Goal: Transaction & Acquisition: Obtain resource

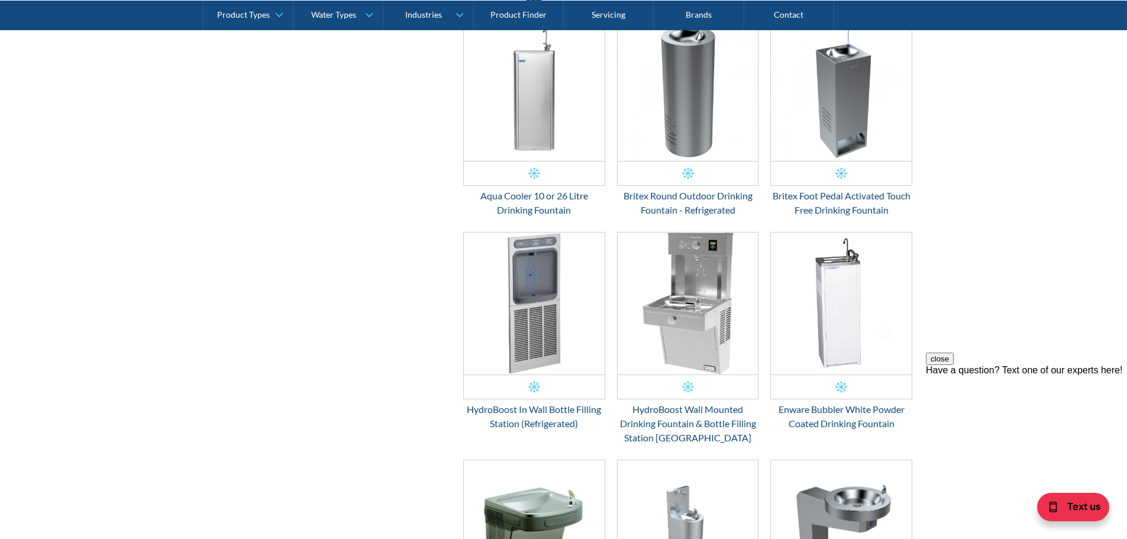
scroll to position [828, 0]
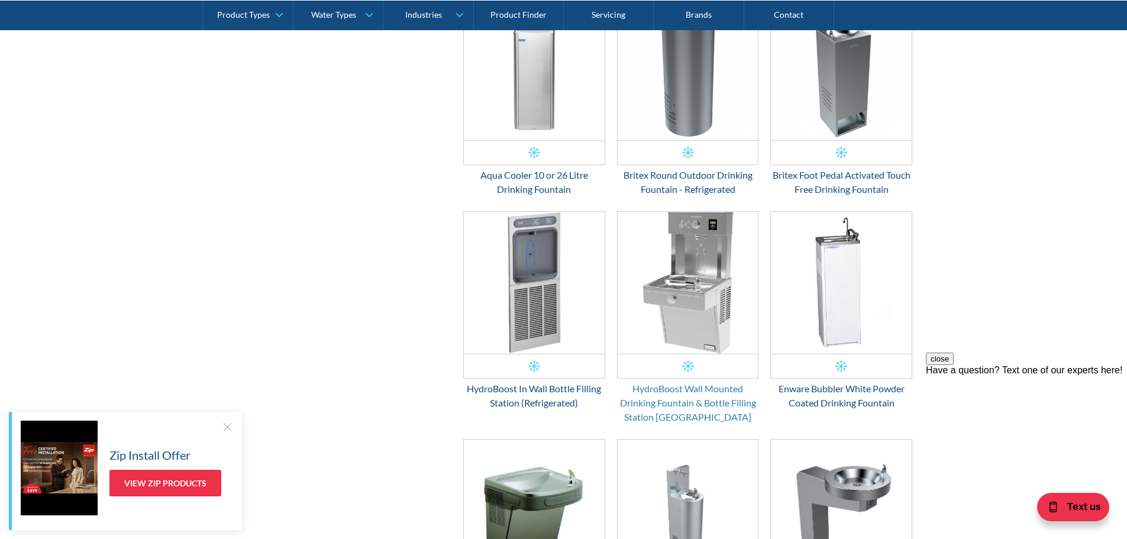
click at [719, 395] on div "HydroBoost Wall Mounted Drinking Fountain & Bottle Filling Station Vandal Resis…" at bounding box center [688, 403] width 142 height 43
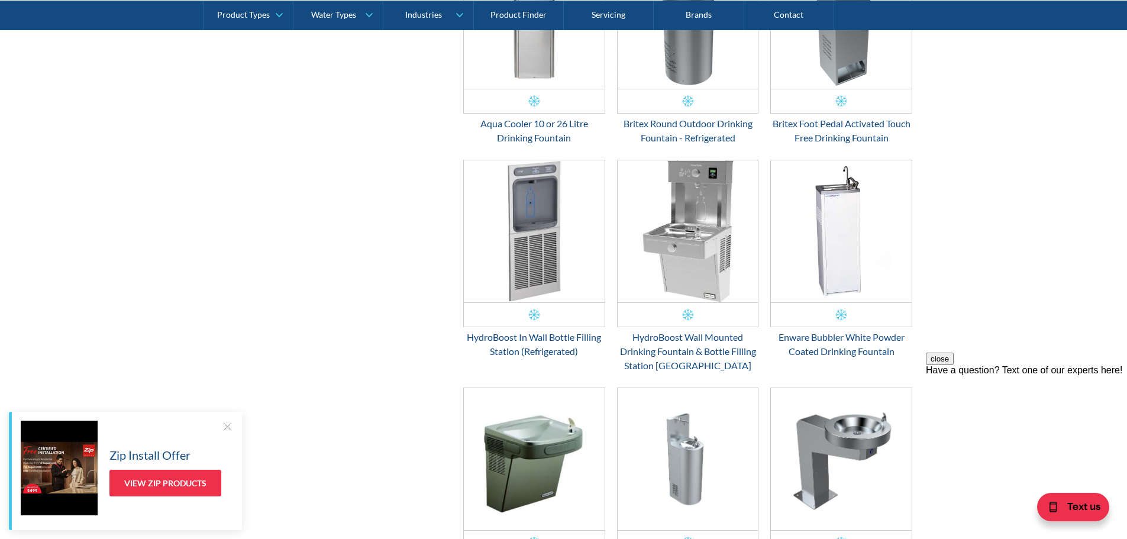
scroll to position [946, 0]
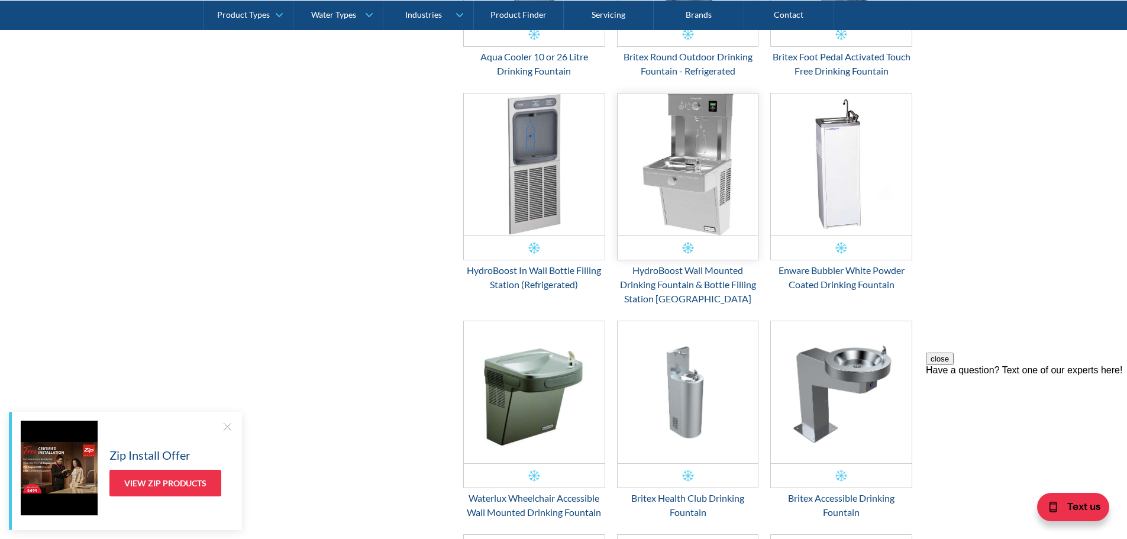
click at [725, 181] on img "Email Form 3" at bounding box center [688, 164] width 141 height 142
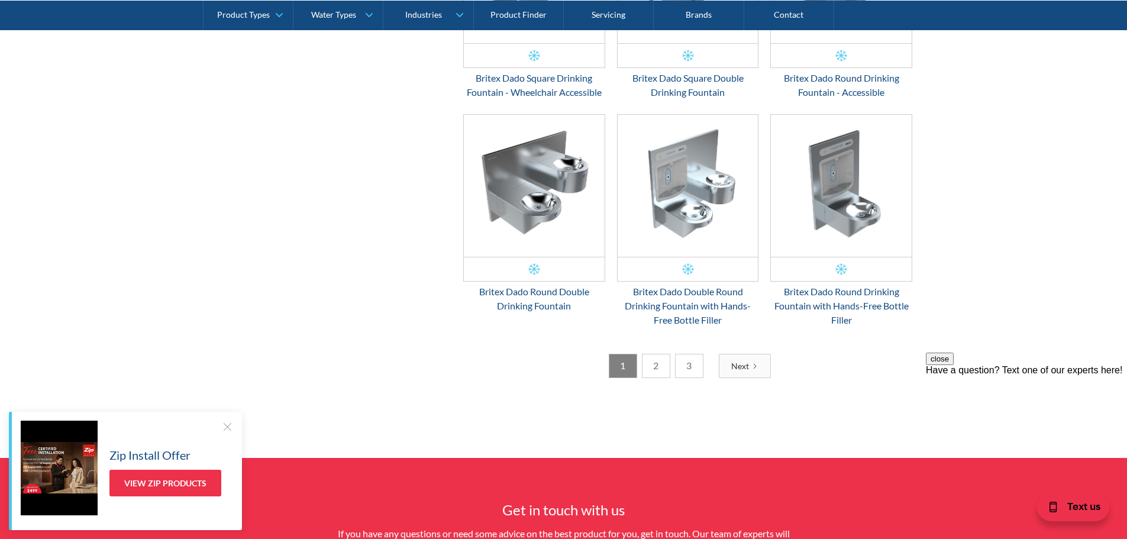
scroll to position [1774, 0]
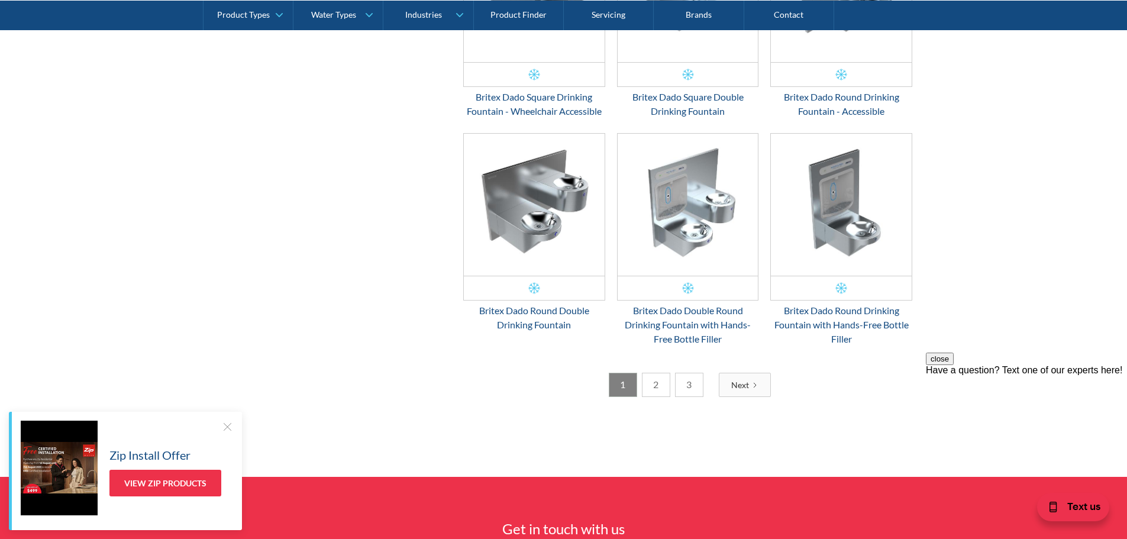
click at [731, 387] on div "Next" at bounding box center [740, 385] width 18 height 12
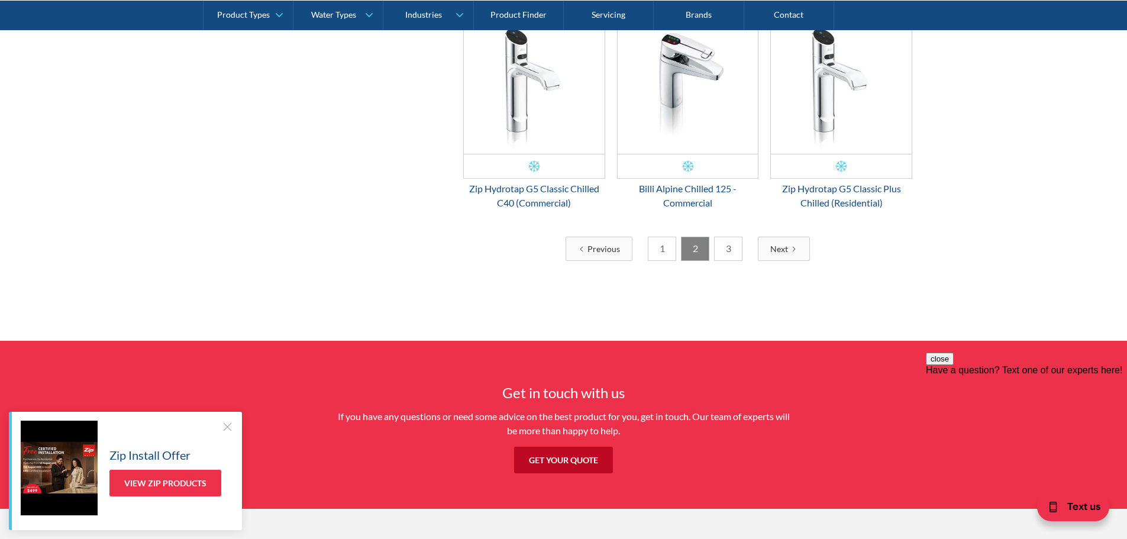
scroll to position [1872, 0]
click at [719, 251] on link "3" at bounding box center [728, 248] width 28 height 24
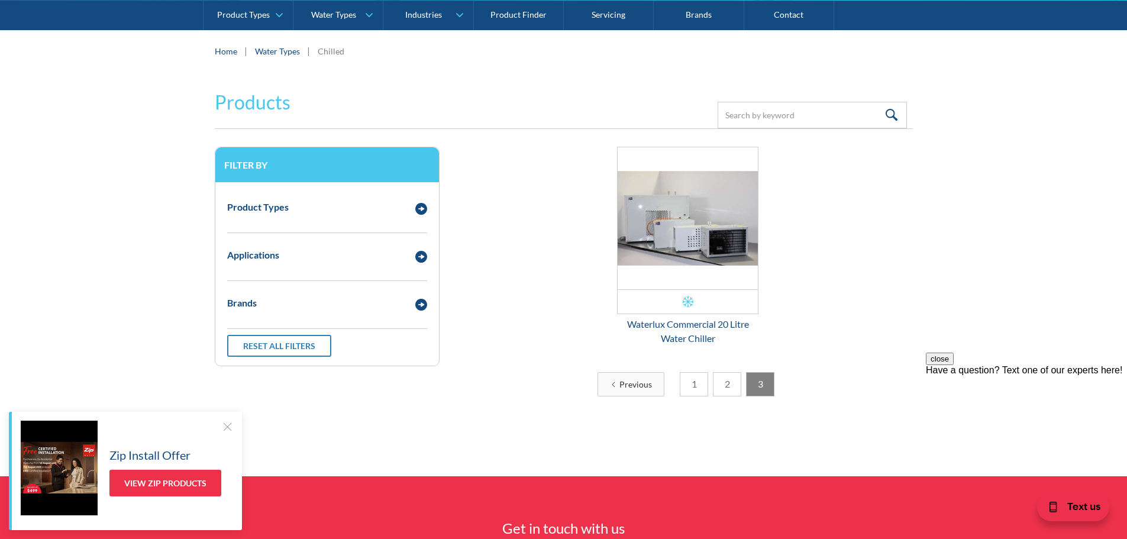
scroll to position [98, 0]
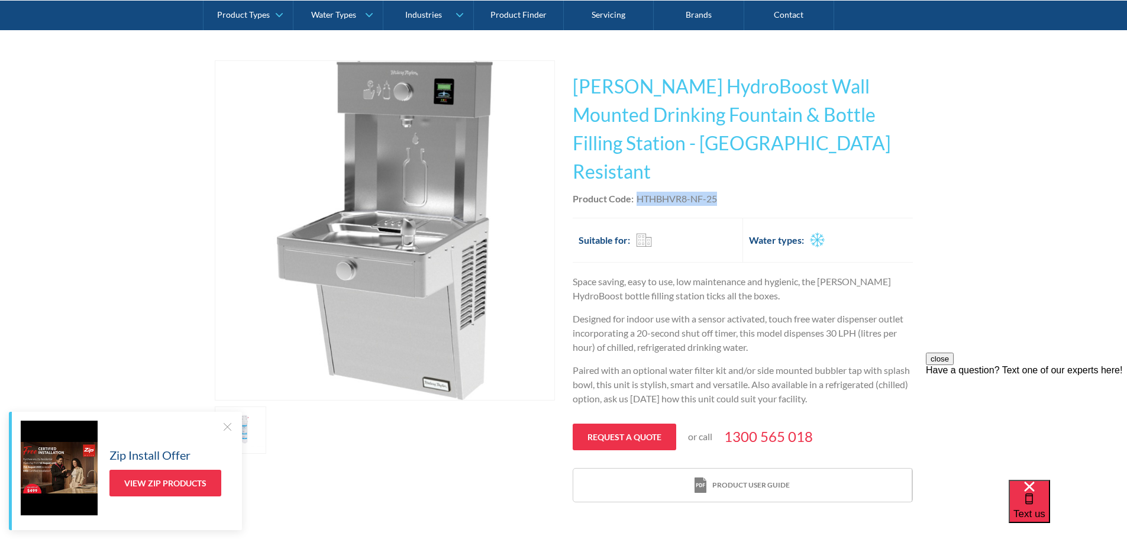
drag, startPoint x: 636, startPoint y: 170, endPoint x: 722, endPoint y: 171, distance: 86.4
click at [722, 192] on div "Product Code: HTHBHVR8-NF-25" at bounding box center [743, 199] width 340 height 14
copy div "HTHBHVR8-NF-25"
click at [607, 424] on link "Request a quote" at bounding box center [625, 437] width 104 height 27
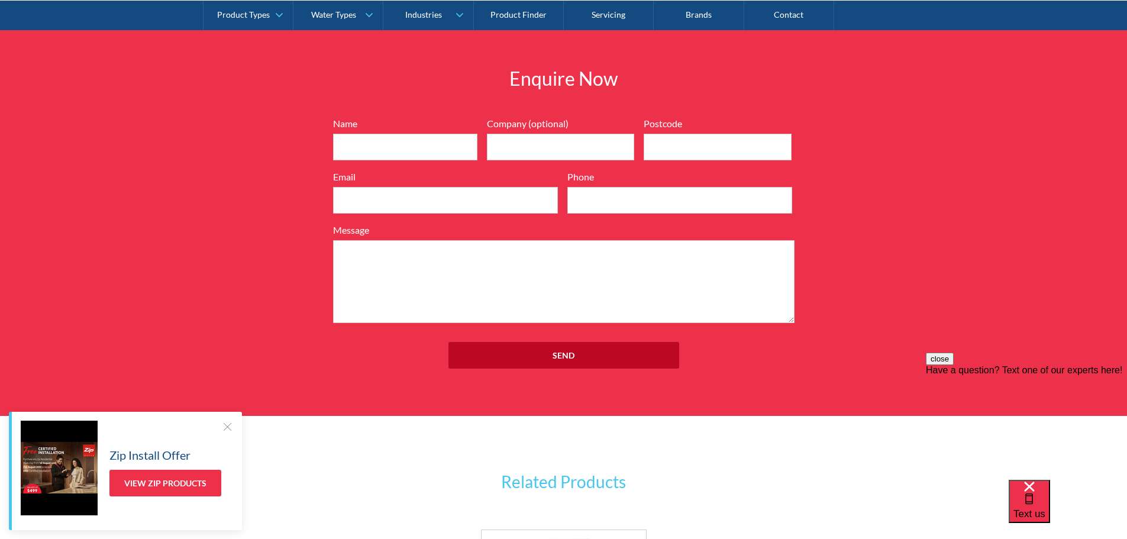
scroll to position [1495, 0]
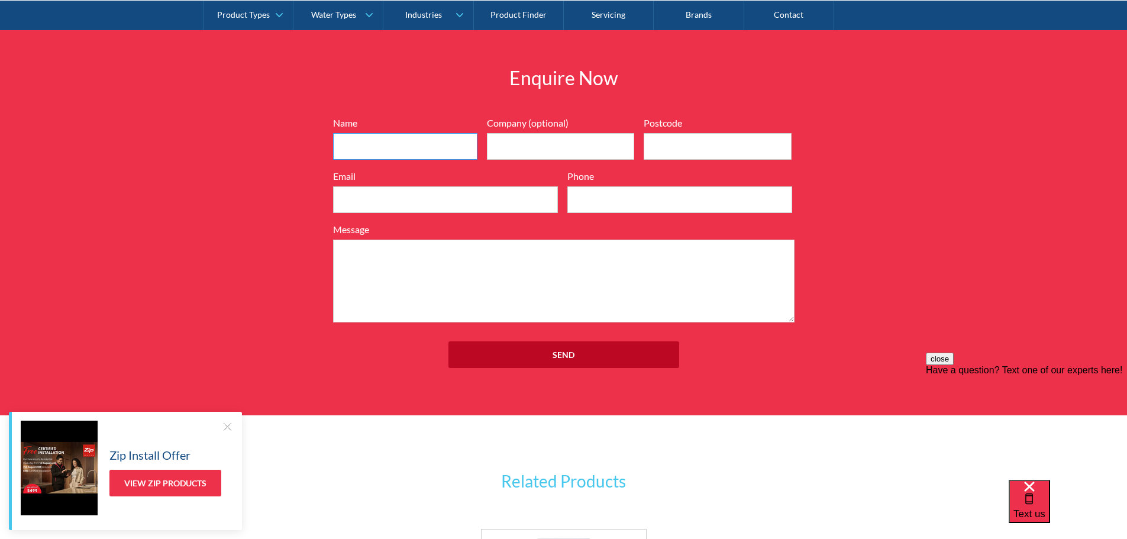
click at [435, 133] on input "Name" at bounding box center [405, 146] width 144 height 27
type input "Gregg Scanlan"
type input "3146"
type input "greggscanlan@hotmail.com"
type input "0437872363"
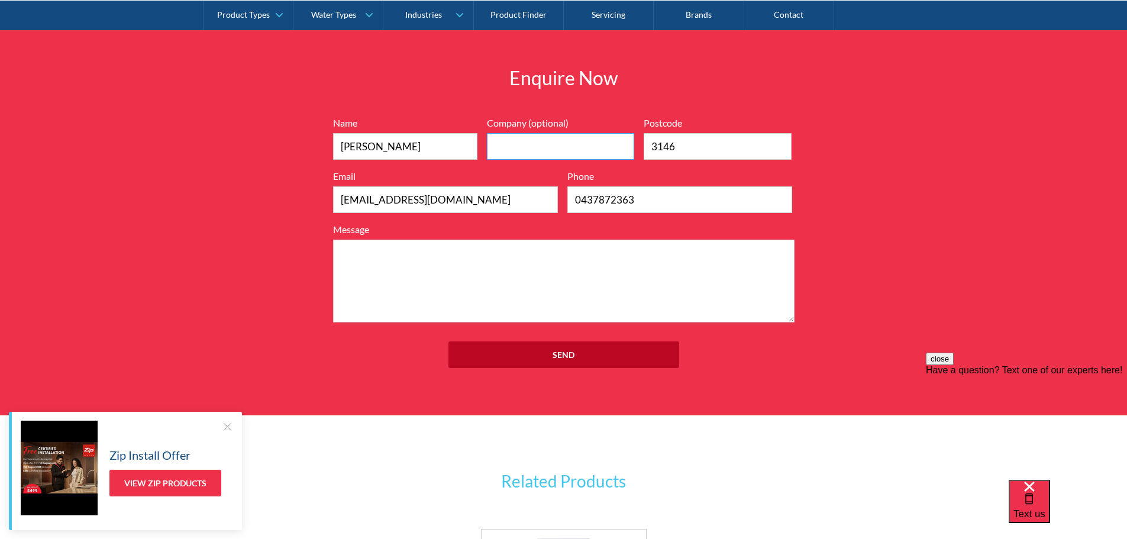
click at [509, 133] on input "Company (optional)" at bounding box center [561, 146] width 148 height 27
type input "Jetts Doncaster East"
click at [696, 133] on input "3146" at bounding box center [718, 146] width 148 height 27
type input "3109"
click at [597, 240] on textarea "Message" at bounding box center [563, 281] width 461 height 83
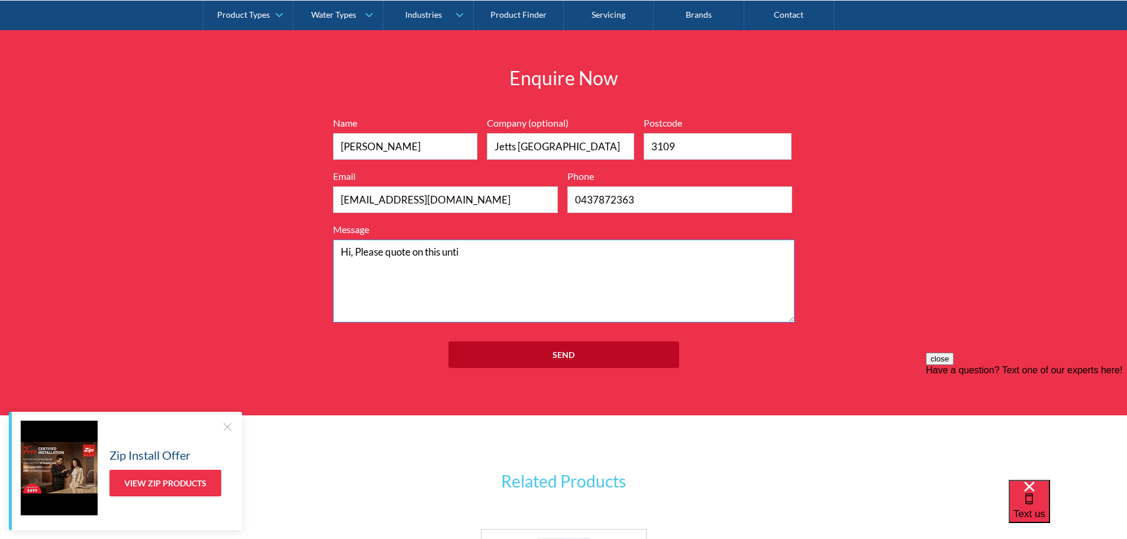
paste textarea "HTHBHVR8-NF-25"
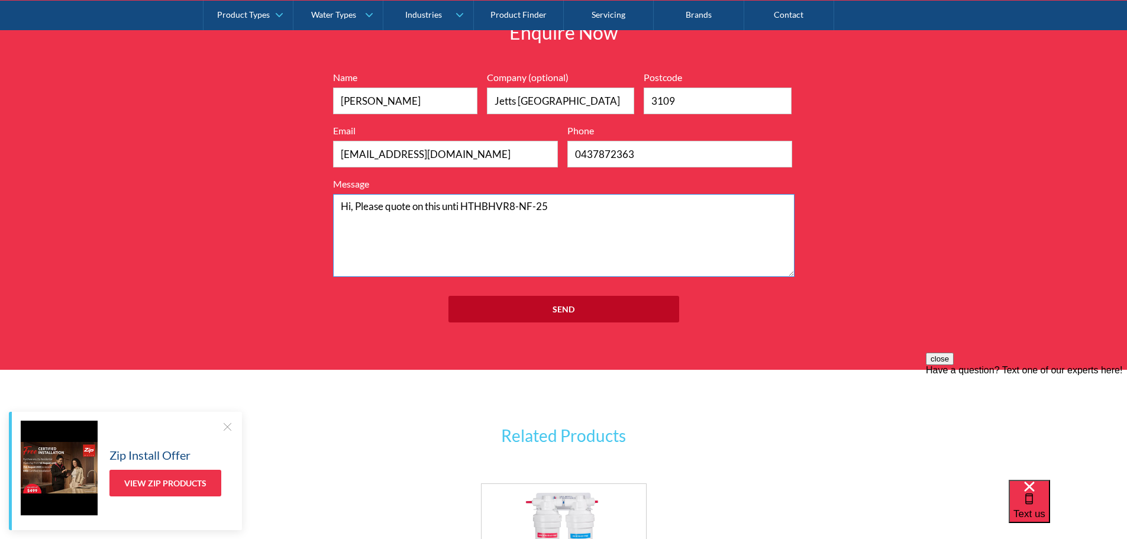
scroll to position [1436, 0]
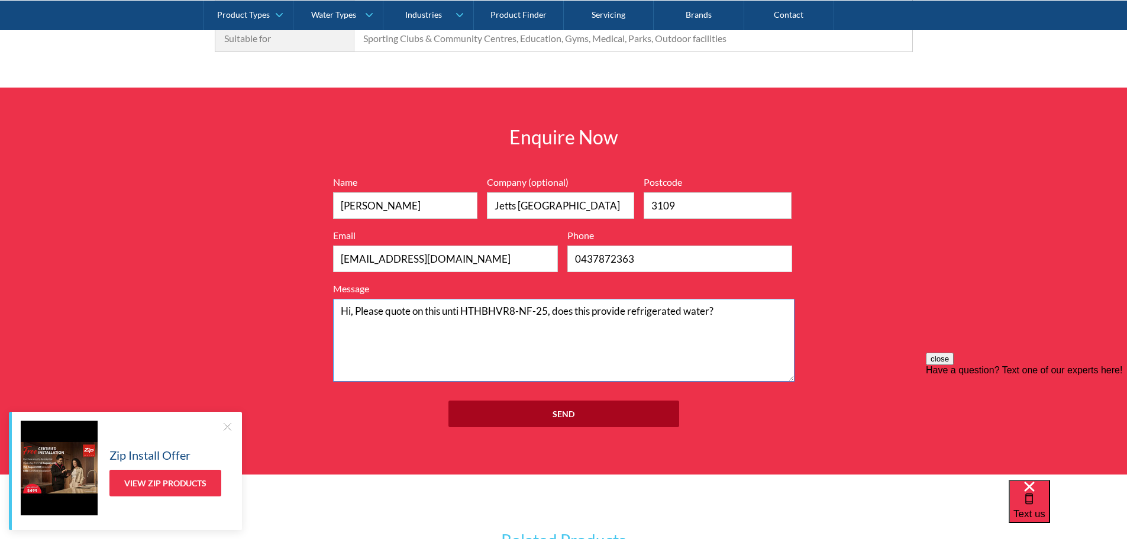
type textarea "Hi, Please quote on this unti HTHBHVR8-NF-25, does this provide refrigerated wa…"
click at [573, 400] on input "Send" at bounding box center [563, 413] width 231 height 27
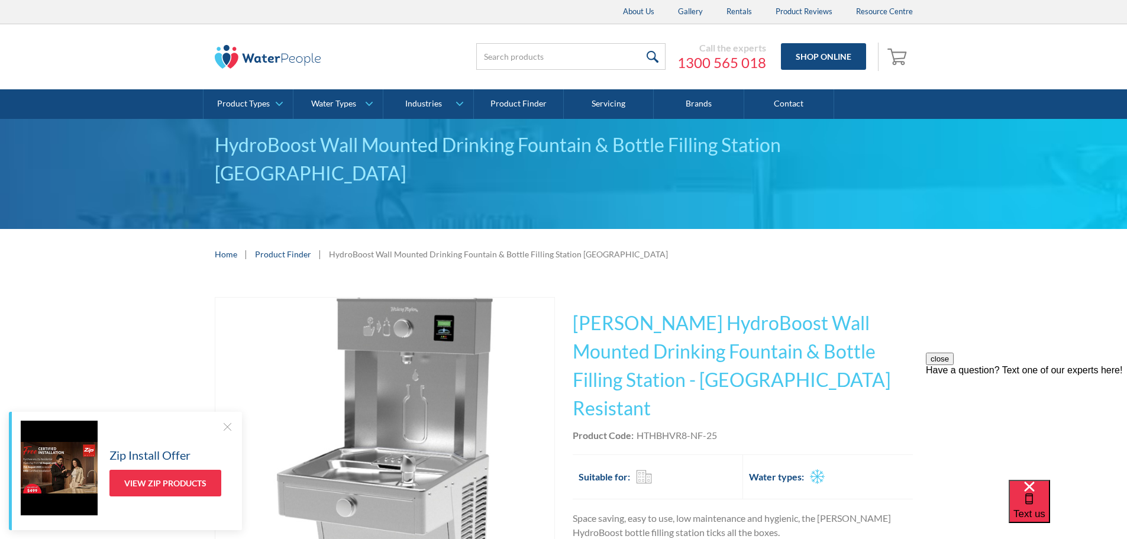
click at [227, 429] on div at bounding box center [227, 427] width 12 height 12
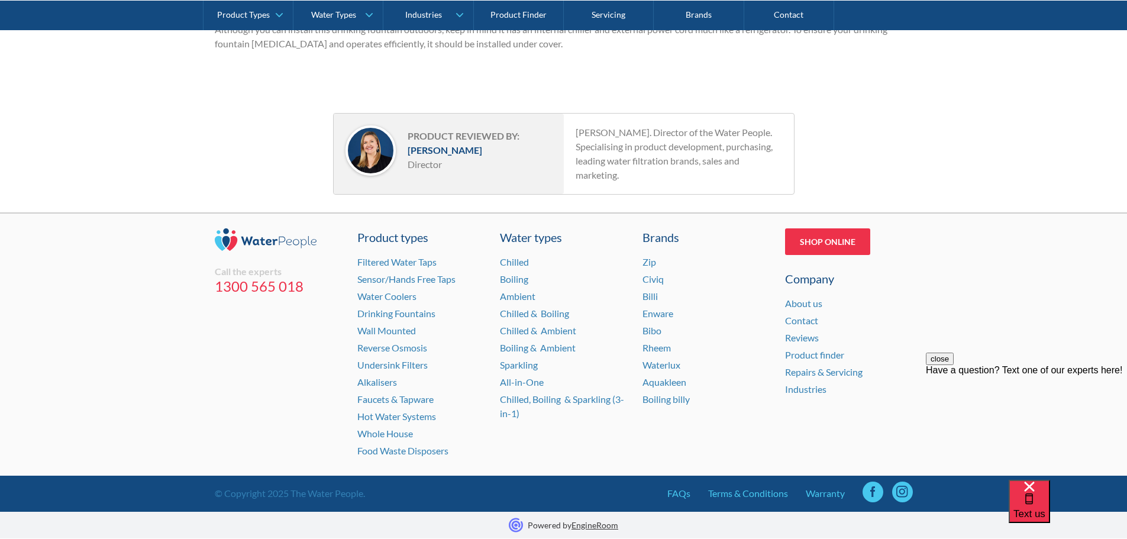
scroll to position [2170, 0]
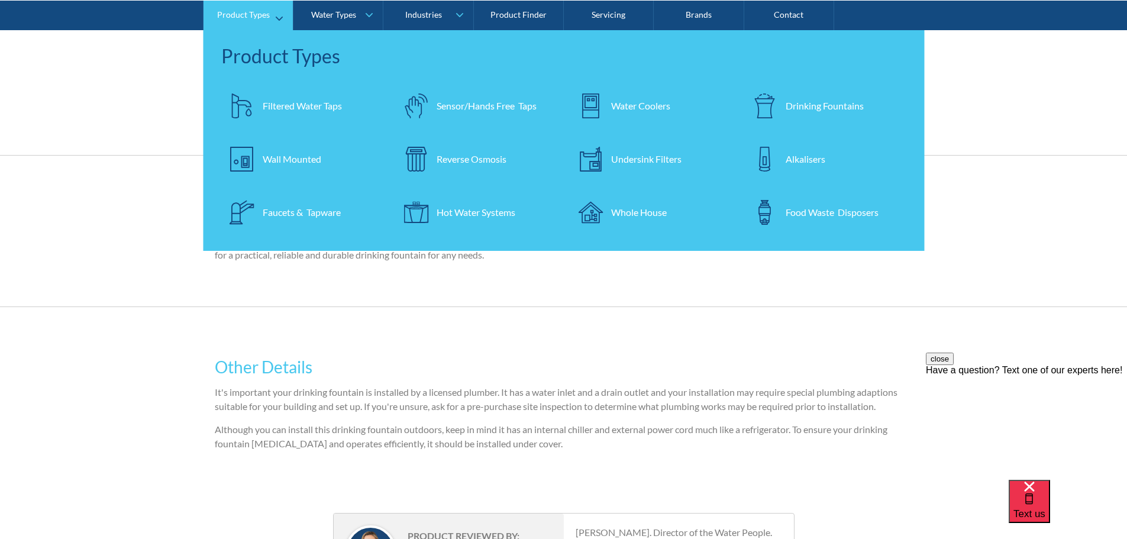
click at [292, 157] on div "Wall Mounted" at bounding box center [292, 158] width 59 height 14
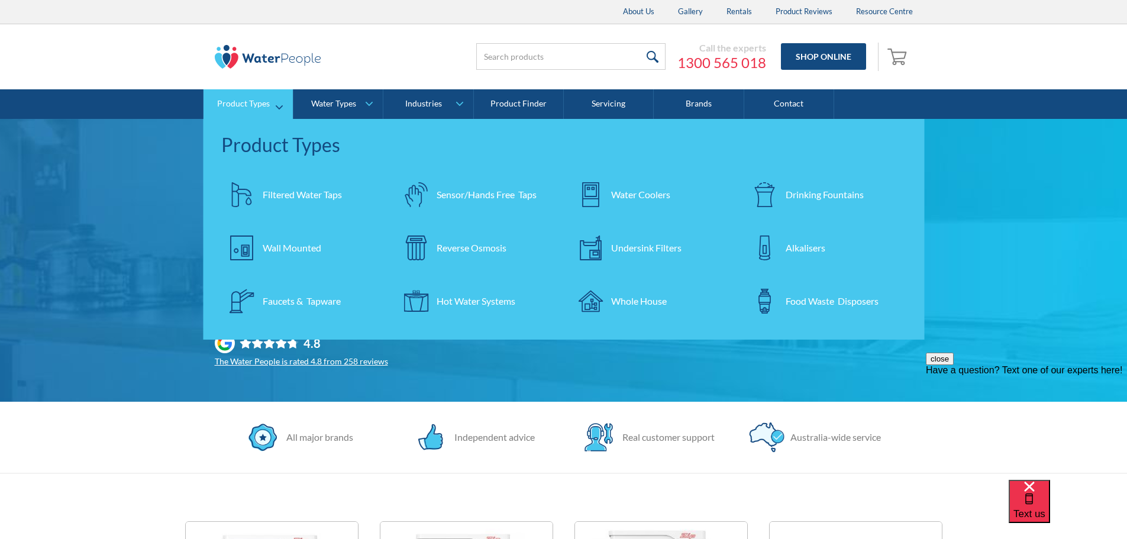
click at [820, 185] on link "Drinking Fountains" at bounding box center [825, 194] width 163 height 41
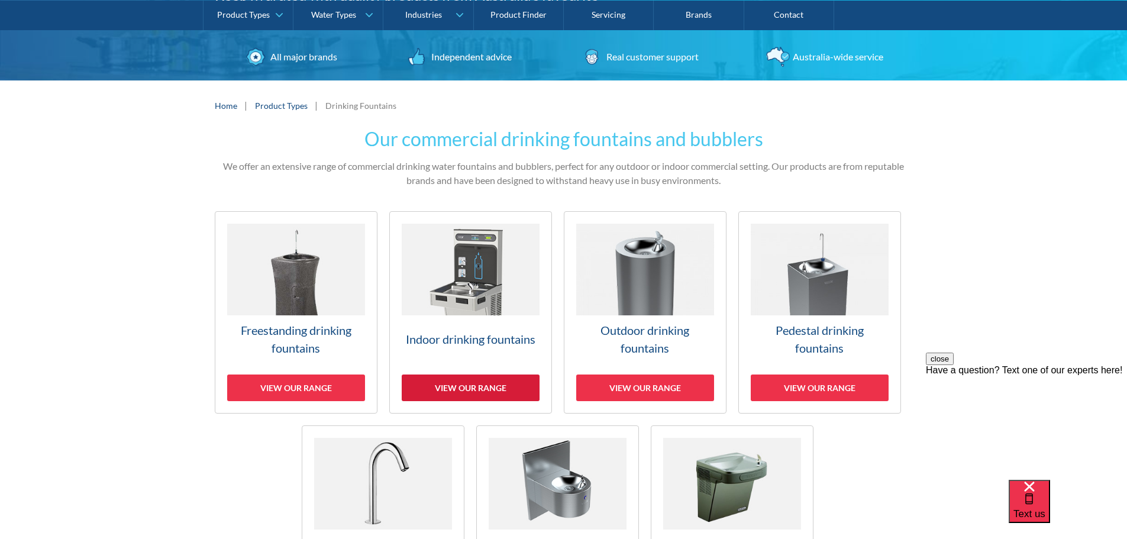
click at [492, 388] on div "View our range" at bounding box center [471, 387] width 138 height 27
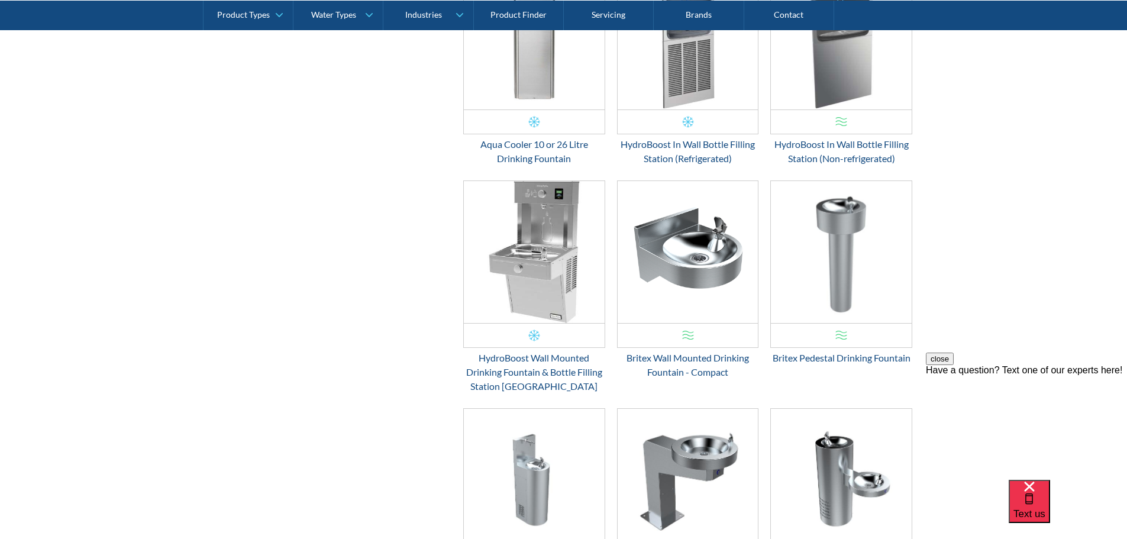
scroll to position [852, 0]
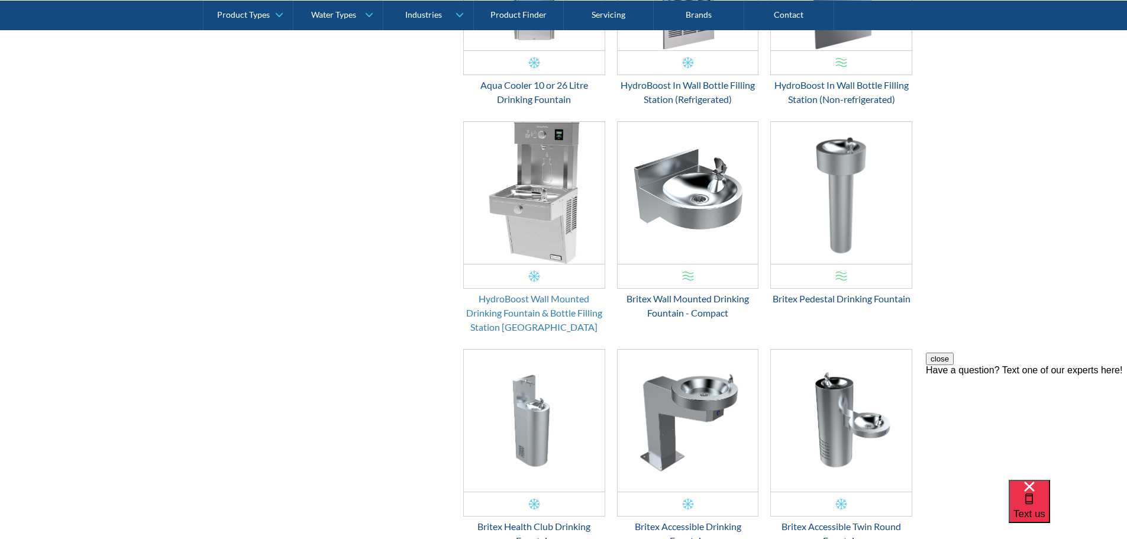
click at [558, 310] on div "HydroBoost Wall Mounted Drinking Fountain & Bottle Filling Station [GEOGRAPHIC_…" at bounding box center [534, 313] width 142 height 43
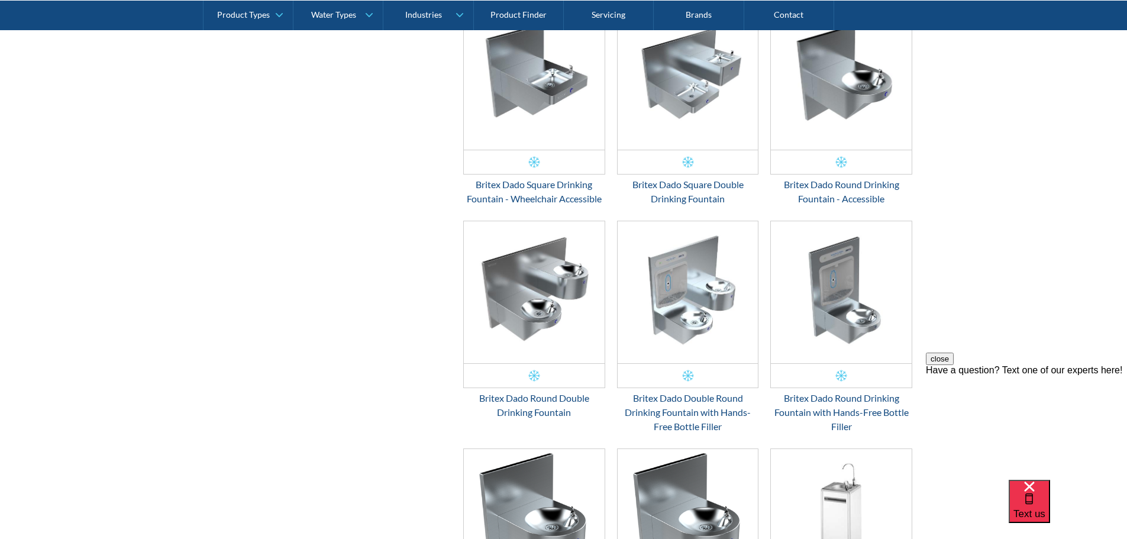
scroll to position [1976, 0]
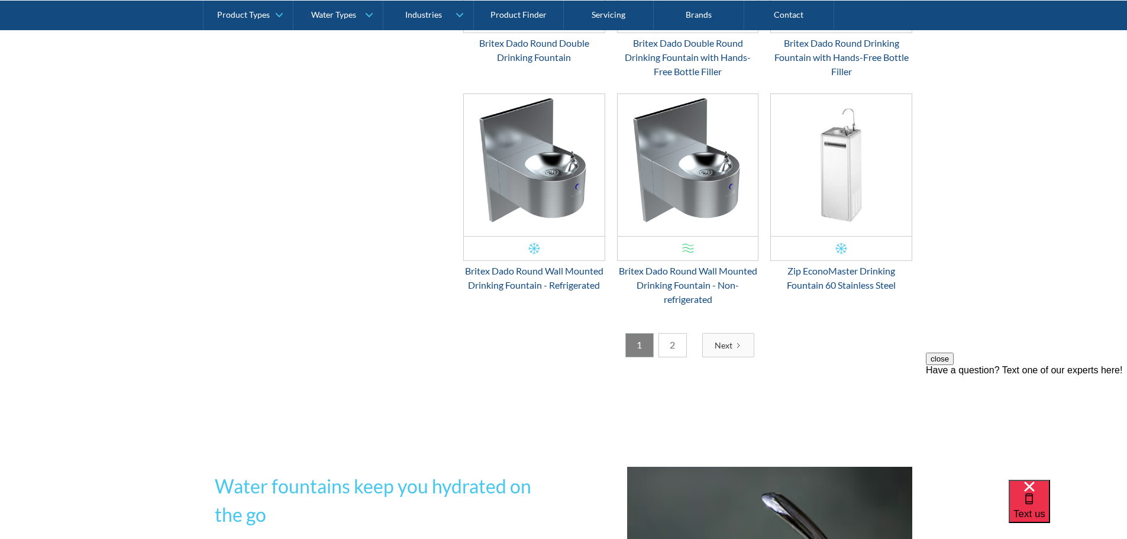
click at [667, 341] on link "2" at bounding box center [672, 345] width 28 height 24
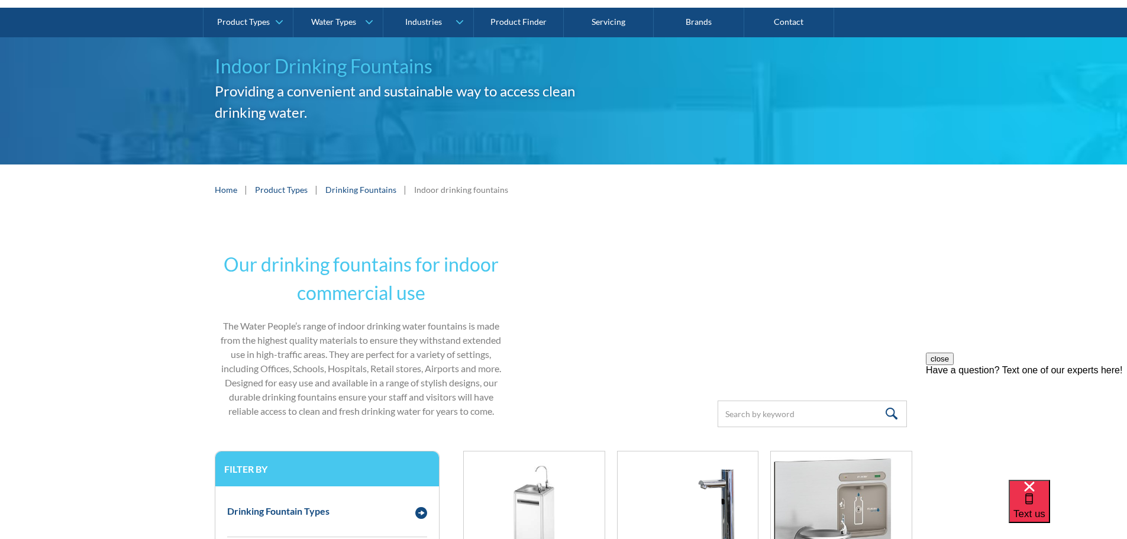
scroll to position [0, 0]
